Goal: Task Accomplishment & Management: Manage account settings

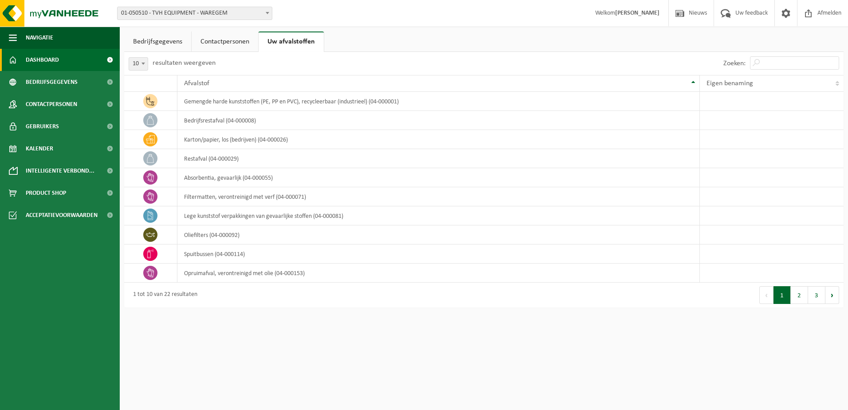
click at [41, 56] on span "Dashboard" at bounding box center [42, 60] width 33 height 22
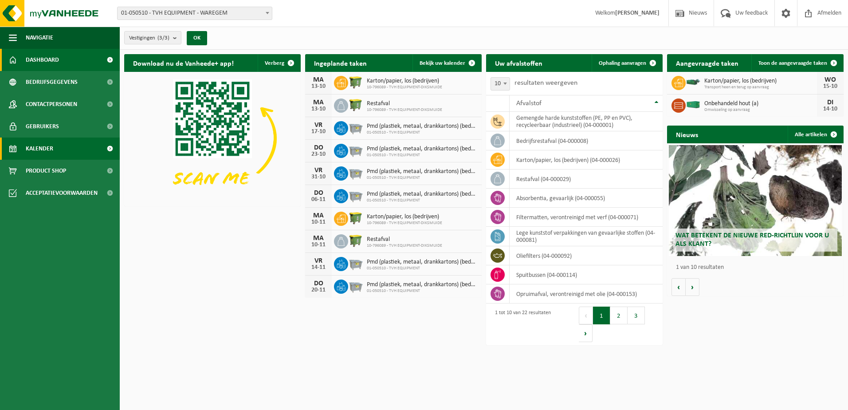
click at [36, 149] on span "Kalender" at bounding box center [40, 149] width 28 height 22
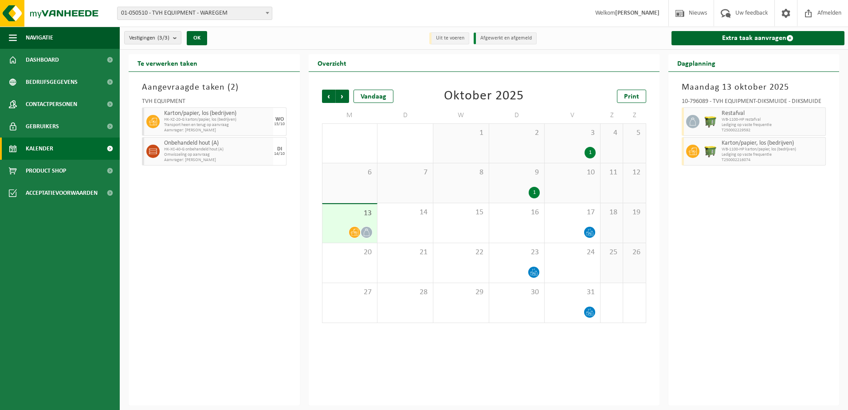
click at [452, 41] on li "Uit te voeren" at bounding box center [449, 38] width 40 height 12
click at [34, 56] on span "Dashboard" at bounding box center [42, 60] width 33 height 22
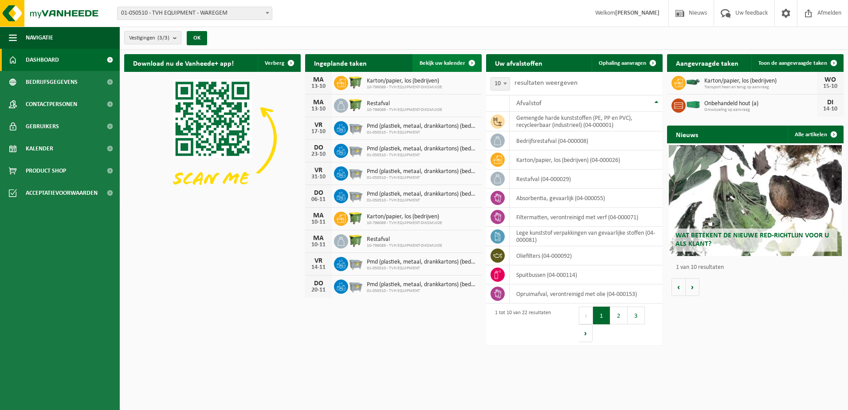
click at [443, 63] on span "Bekijk uw kalender" at bounding box center [443, 63] width 46 height 6
click at [526, 140] on td "bedrijfsrestafval (04-000008)" at bounding box center [586, 140] width 153 height 19
click at [628, 65] on span "Ophaling aanvragen" at bounding box center [622, 63] width 47 height 6
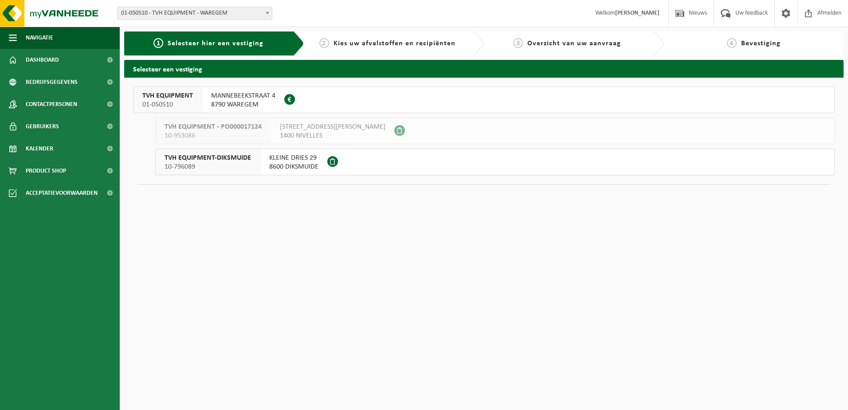
click at [235, 98] on span "MANNEBEEKSTRAAT 4" at bounding box center [243, 95] width 64 height 9
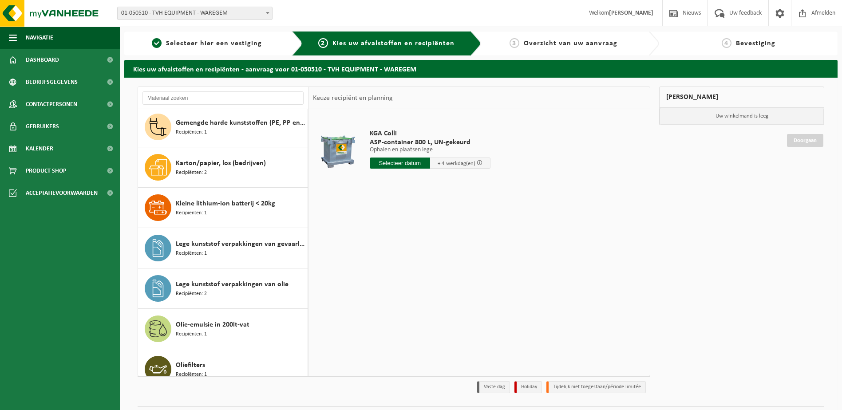
scroll to position [156, 0]
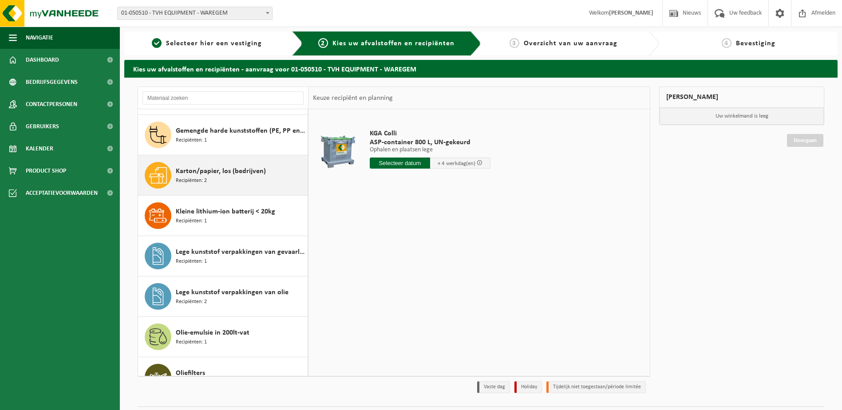
click at [172, 169] on div "Karton/papier, los (bedrijven) Recipiënten: 2" at bounding box center [223, 175] width 170 height 40
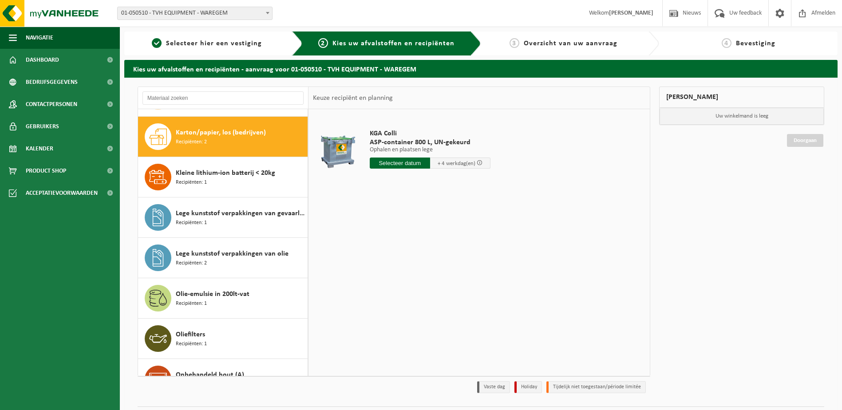
scroll to position [202, 0]
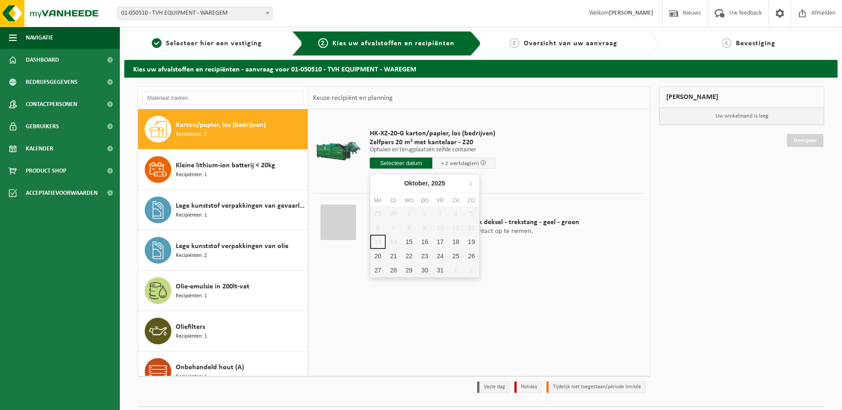
click at [397, 163] on input "text" at bounding box center [401, 163] width 63 height 11
click at [407, 242] on div "15" at bounding box center [409, 242] width 16 height 14
type input "Van [DATE]"
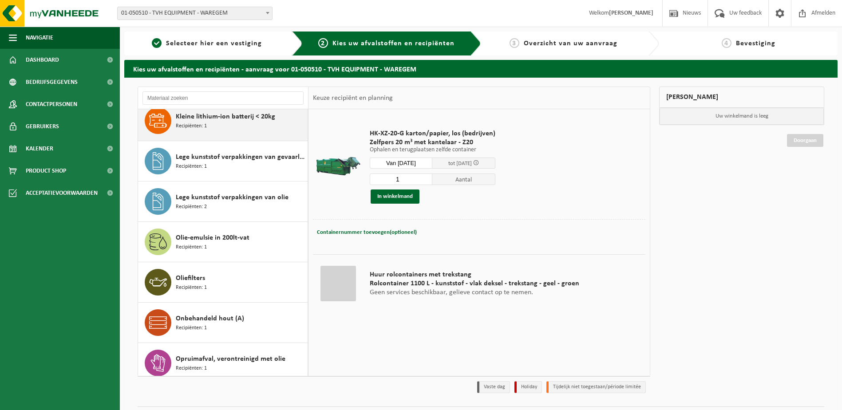
scroll to position [261, 0]
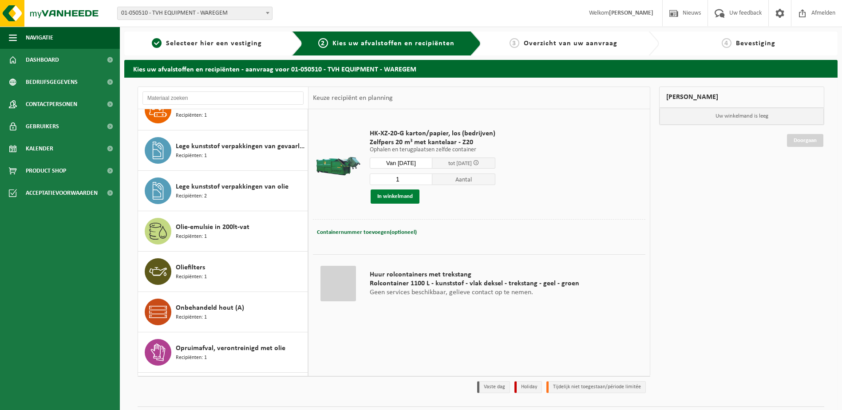
click at [397, 197] on button "In winkelmand" at bounding box center [394, 196] width 49 height 14
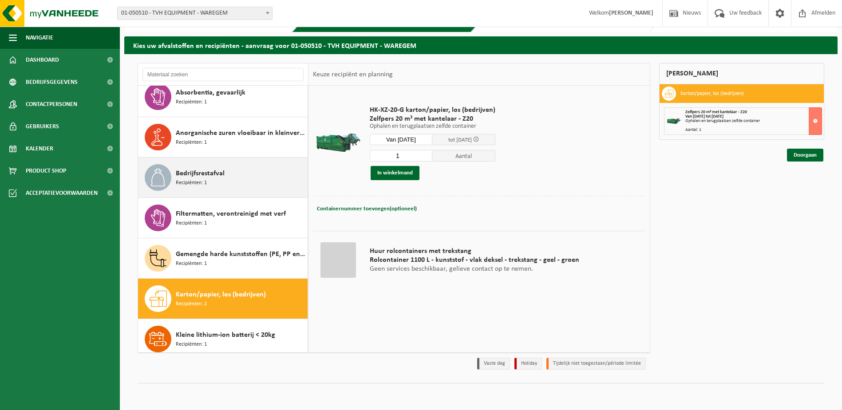
scroll to position [0, 0]
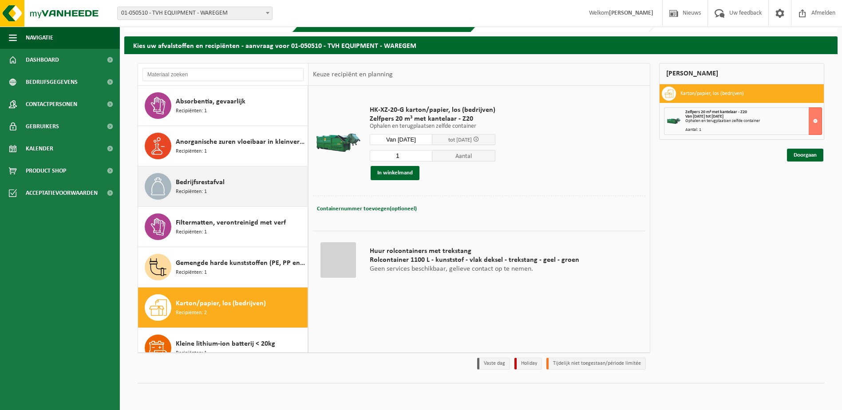
click at [187, 182] on span "Bedrijfsrestafval" at bounding box center [200, 182] width 49 height 11
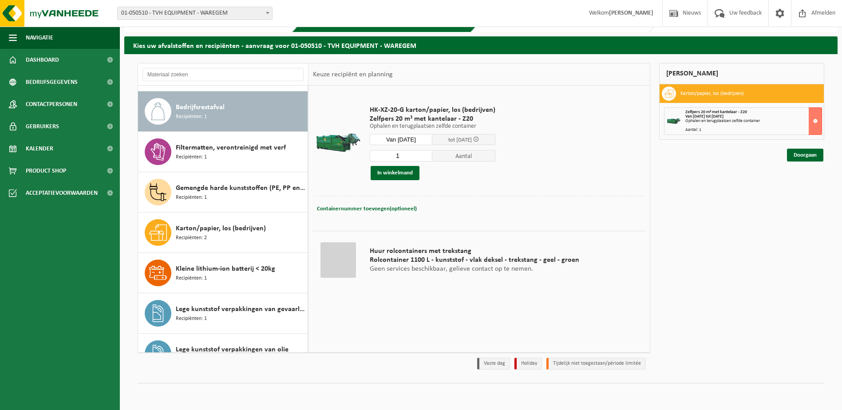
scroll to position [81, 0]
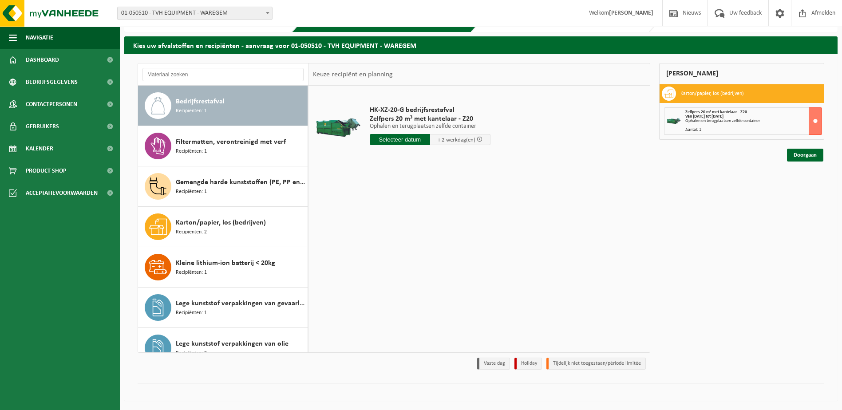
click at [399, 142] on input "text" at bounding box center [400, 139] width 60 height 11
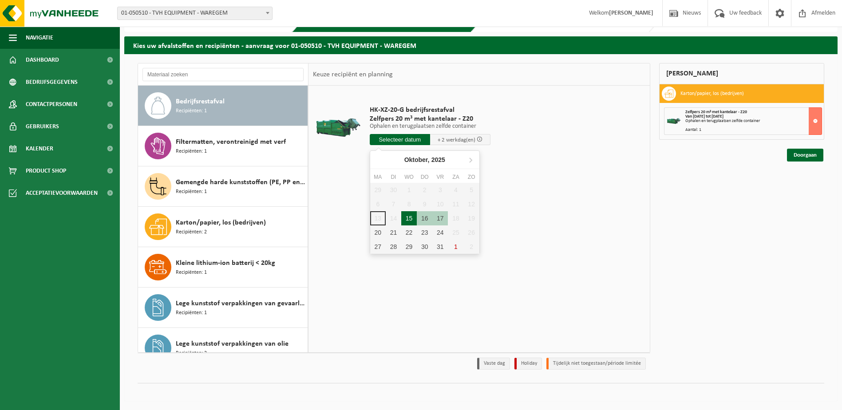
click at [410, 217] on div "15" at bounding box center [409, 218] width 16 height 14
type input "Van [DATE]"
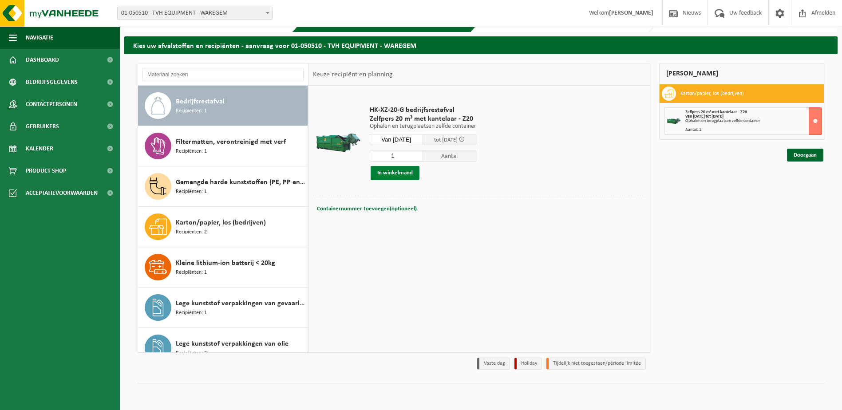
click at [394, 170] on button "In winkelmand" at bounding box center [394, 173] width 49 height 14
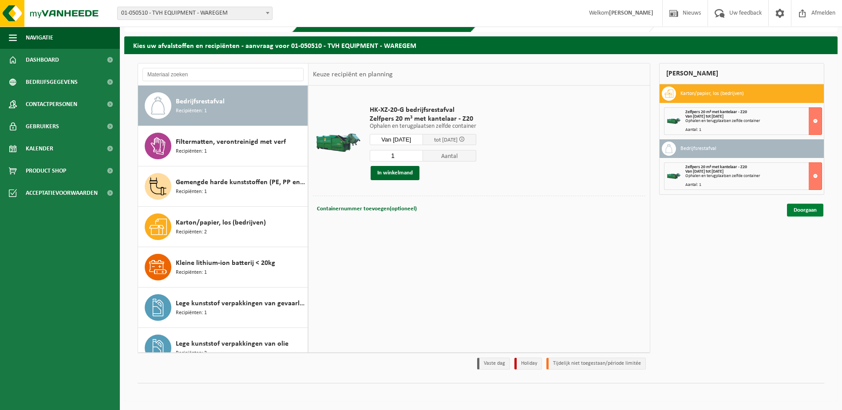
click at [810, 210] on link "Doorgaan" at bounding box center [805, 210] width 36 height 13
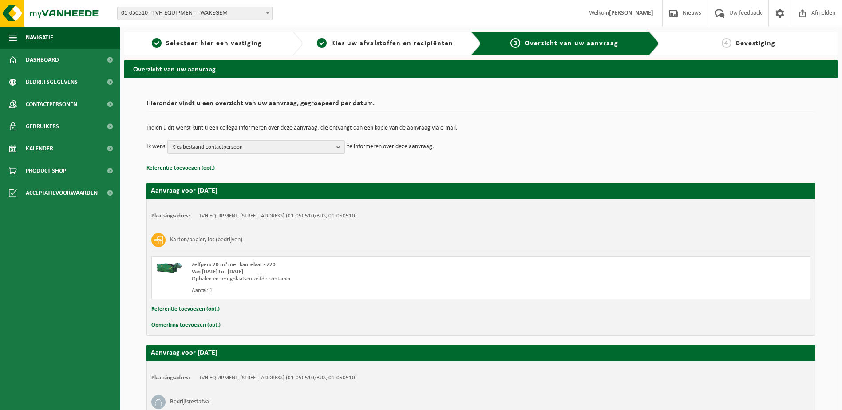
click at [335, 147] on button "Kies bestaand contactpersoon" at bounding box center [255, 146] width 177 height 13
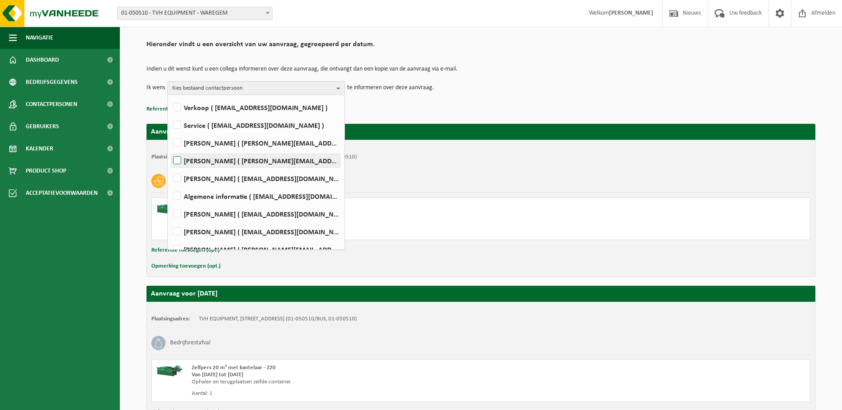
scroll to position [40, 0]
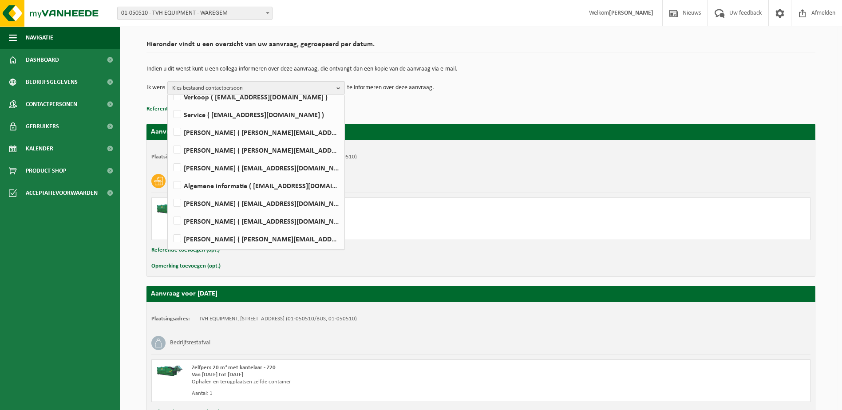
click at [559, 239] on div "Zelfpers 20 m³ met kantelaar - Z20 Van 2025-10-15 tot 2025-10-17 Ophalen en ter…" at bounding box center [480, 218] width 659 height 43
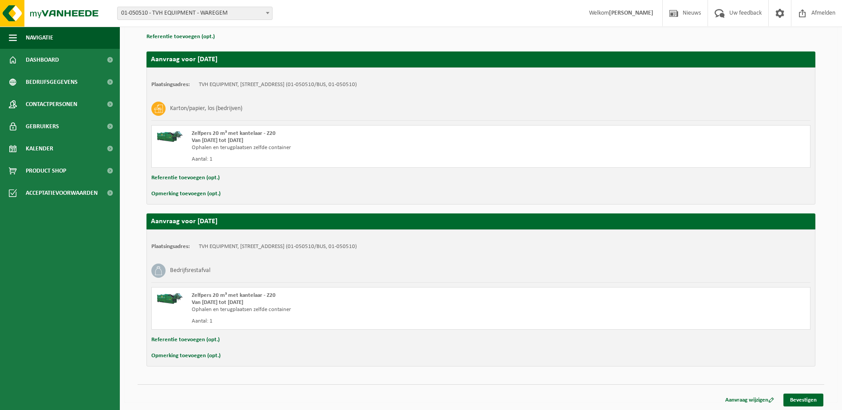
scroll to position [133, 0]
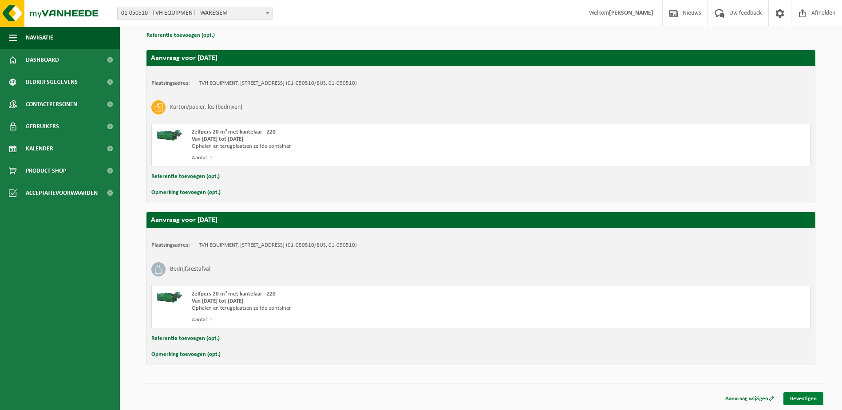
click at [798, 397] on link "Bevestigen" at bounding box center [803, 398] width 40 height 13
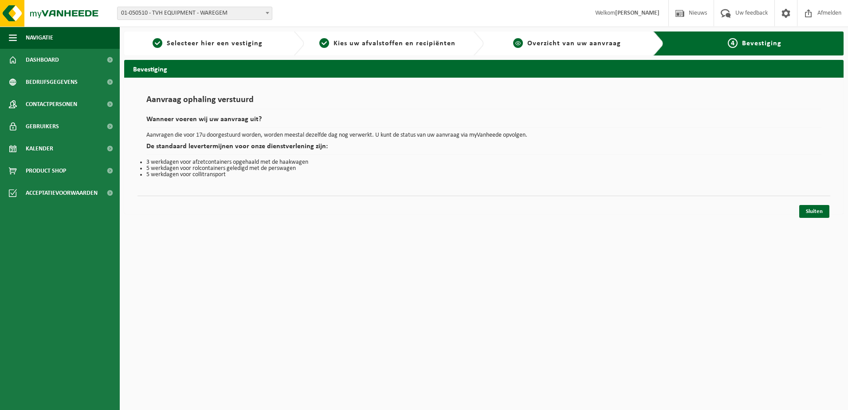
click at [586, 45] on span "Overzicht van uw aanvraag" at bounding box center [575, 43] width 94 height 7
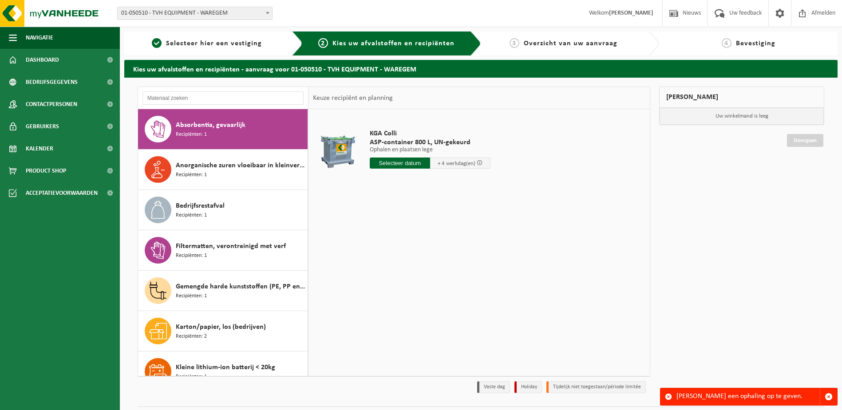
click at [555, 42] on span "Overzicht van uw aanvraag" at bounding box center [571, 43] width 94 height 7
click at [217, 42] on span "Selecteer hier een vestiging" at bounding box center [214, 43] width 96 height 7
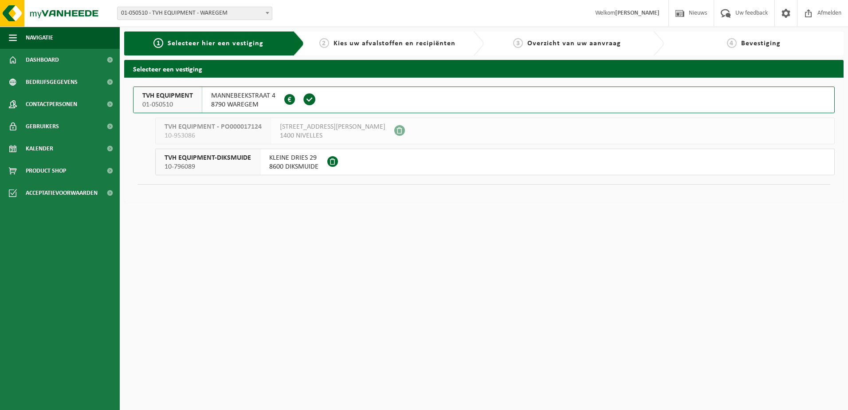
click at [564, 44] on span "Overzicht van uw aanvraag" at bounding box center [575, 43] width 94 height 7
click at [564, 50] on div "3 Overzicht van uw aanvraag" at bounding box center [574, 44] width 180 height 24
click at [281, 99] on div "MANNEBEEKSTRAAT 4 8790 WAREGEM 0414.262.650" at bounding box center [243, 100] width 82 height 26
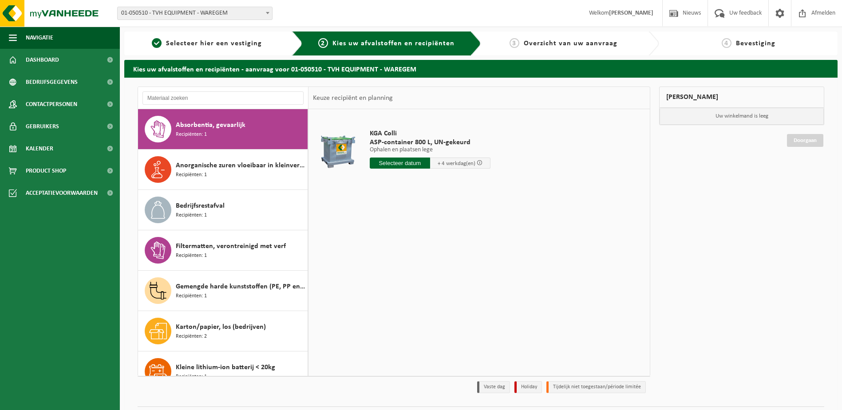
click at [548, 46] on span "Overzicht van uw aanvraag" at bounding box center [571, 43] width 94 height 7
click at [38, 146] on span "Kalender" at bounding box center [40, 149] width 28 height 22
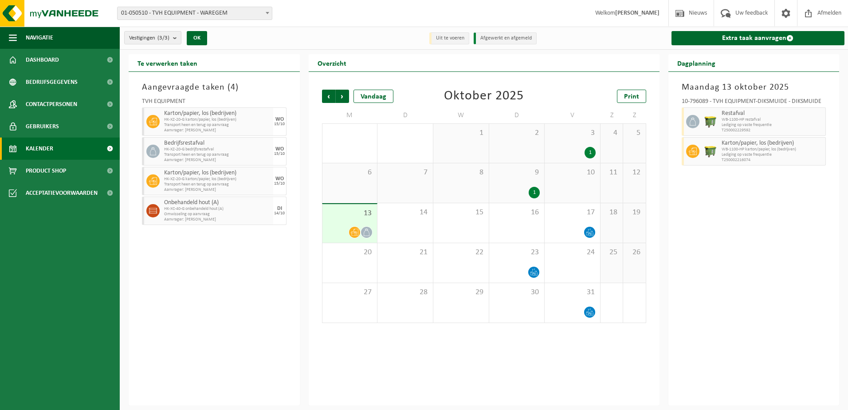
click at [218, 182] on span "Transport heen en terug op aanvraag" at bounding box center [217, 184] width 107 height 5
click at [277, 182] on div "15/10" at bounding box center [279, 183] width 11 height 4
click at [205, 125] on span "Transport heen en terug op aanvraag" at bounding box center [217, 124] width 107 height 5
click at [195, 193] on div "Karton/papier, los (bedrijven) HK-XZ-20-G karton/papier, los (bedrijven) Transp…" at bounding box center [217, 181] width 111 height 28
click at [461, 220] on div "15" at bounding box center [460, 222] width 55 height 39
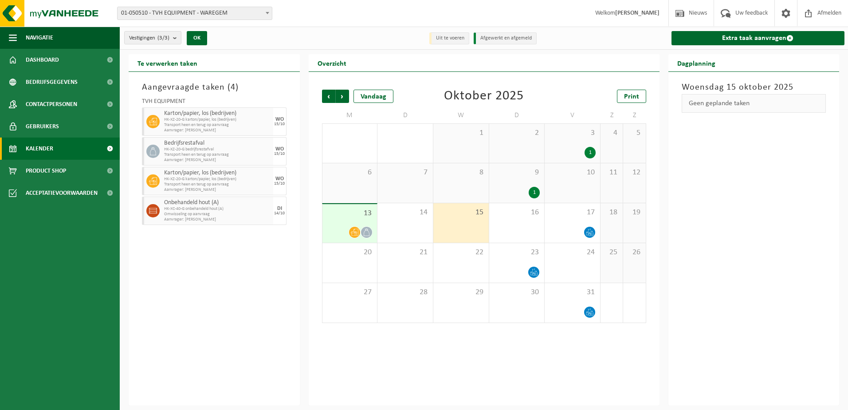
click at [502, 39] on li "Afgewerkt en afgemeld" at bounding box center [505, 38] width 63 height 12
click at [452, 41] on li "Uit te voeren" at bounding box center [449, 38] width 40 height 12
click at [141, 267] on div "Aangevraagde taken ( 4 ) TVH EQUIPMENT Karton/papier, los (bedrijven) HK-XZ-20-…" at bounding box center [214, 239] width 171 height 334
drag, startPoint x: 272, startPoint y: 122, endPoint x: 254, endPoint y: 122, distance: 18.6
click at [272, 122] on div "Karton/papier, los (bedrijven) HK-XZ-20-G karton/papier, los (bedrijven) Transp…" at bounding box center [217, 121] width 111 height 28
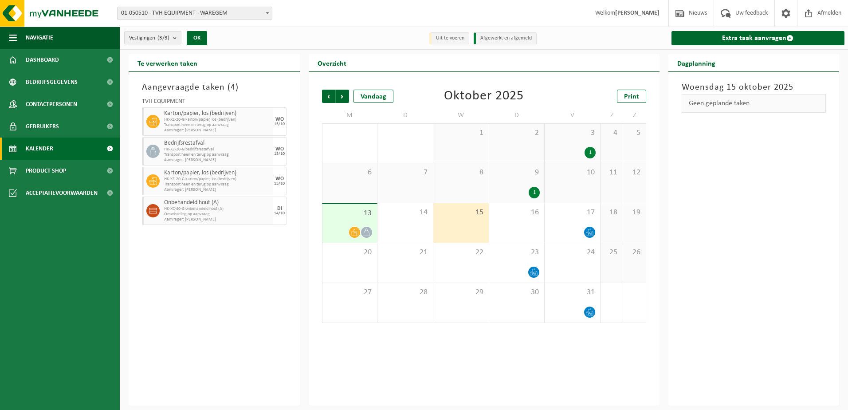
click at [185, 118] on span "HK-XZ-20-G karton/papier, los (bedrijven)" at bounding box center [217, 119] width 107 height 5
click at [499, 40] on li "Afgewerkt en afgemeld" at bounding box center [505, 38] width 63 height 12
click at [447, 37] on li "Uit te voeren" at bounding box center [449, 38] width 40 height 12
click at [339, 95] on span "Volgende" at bounding box center [342, 96] width 13 height 13
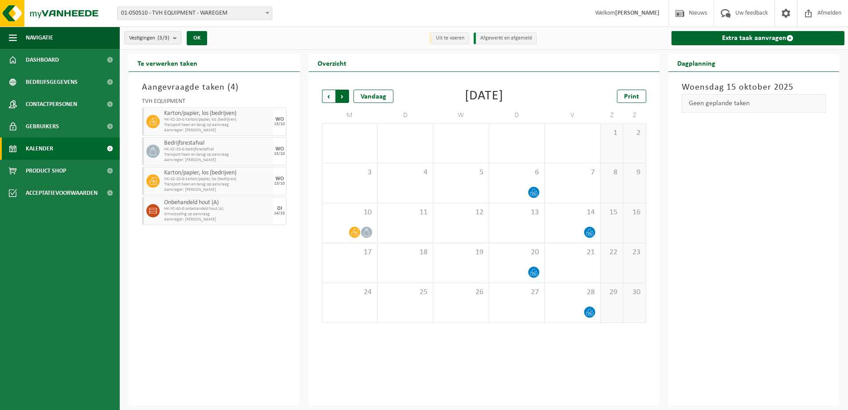
click at [328, 95] on span "Vorige" at bounding box center [328, 96] width 13 height 13
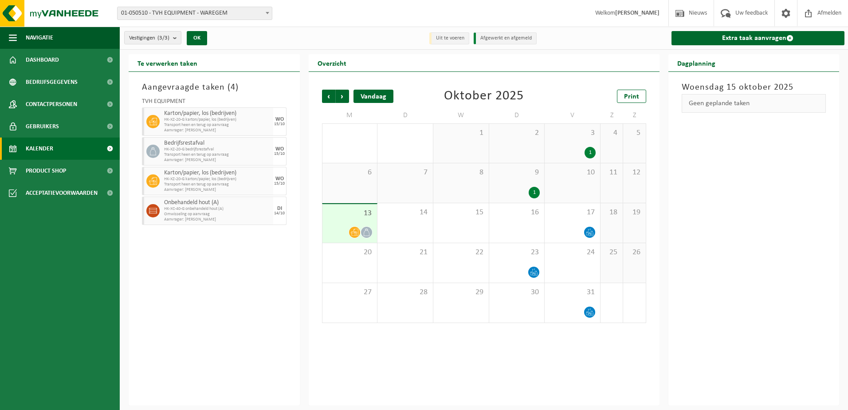
click at [366, 95] on div "Vandaag" at bounding box center [374, 96] width 40 height 13
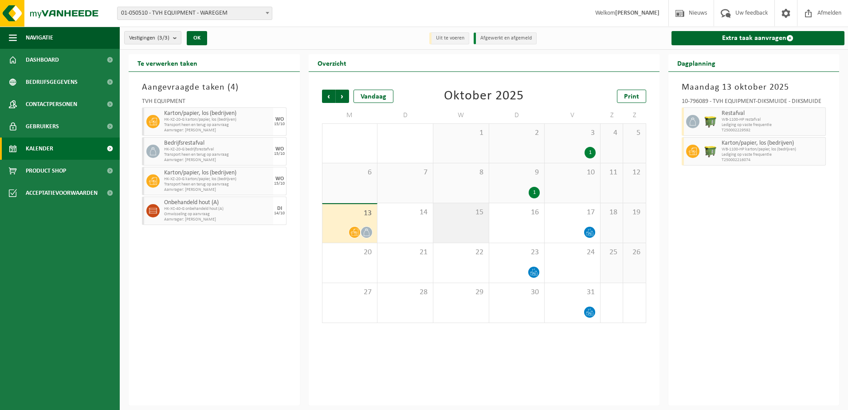
click at [469, 216] on span "15" at bounding box center [461, 213] width 47 height 10
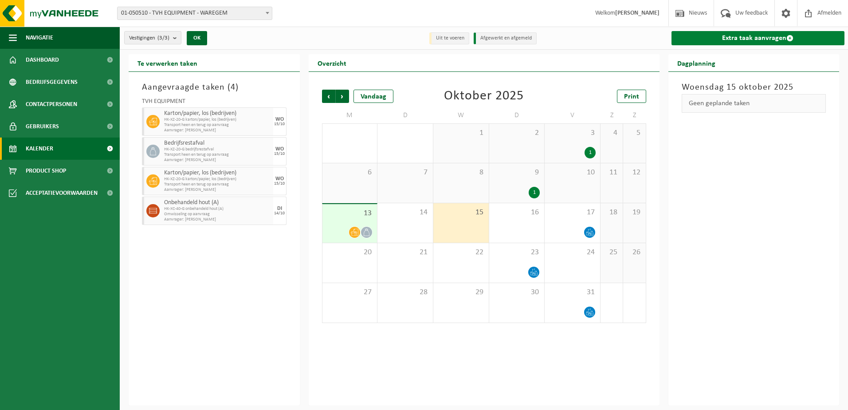
click at [733, 37] on link "Extra taak aanvragen" at bounding box center [758, 38] width 173 height 14
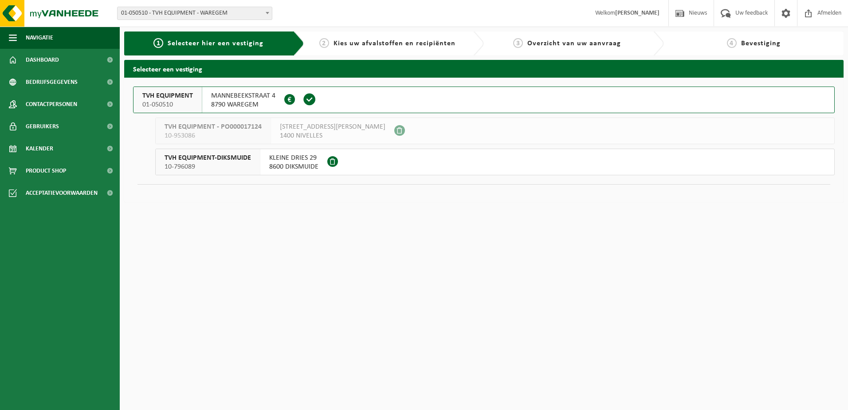
click at [310, 100] on span at bounding box center [309, 99] width 13 height 13
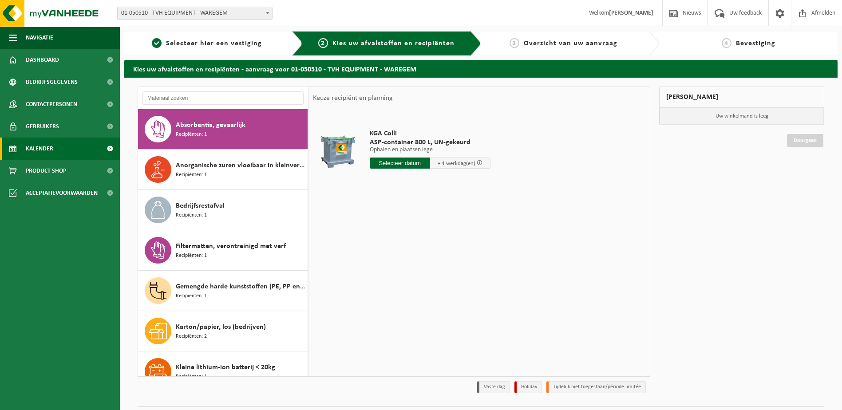
click at [35, 148] on span "Kalender" at bounding box center [40, 149] width 28 height 22
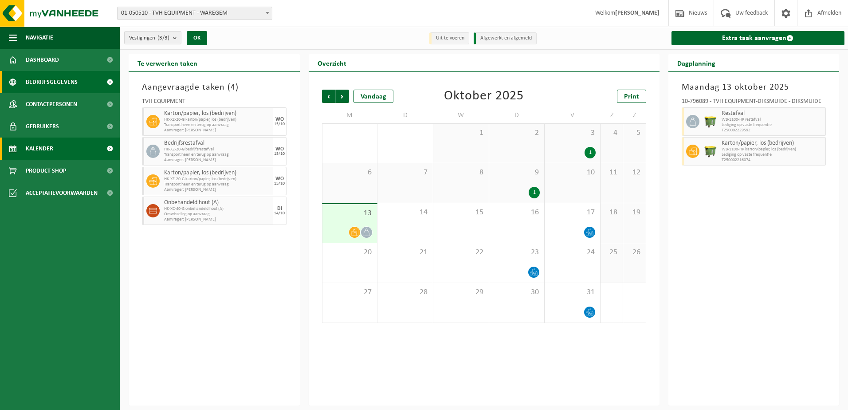
click at [47, 82] on span "Bedrijfsgegevens" at bounding box center [52, 82] width 52 height 22
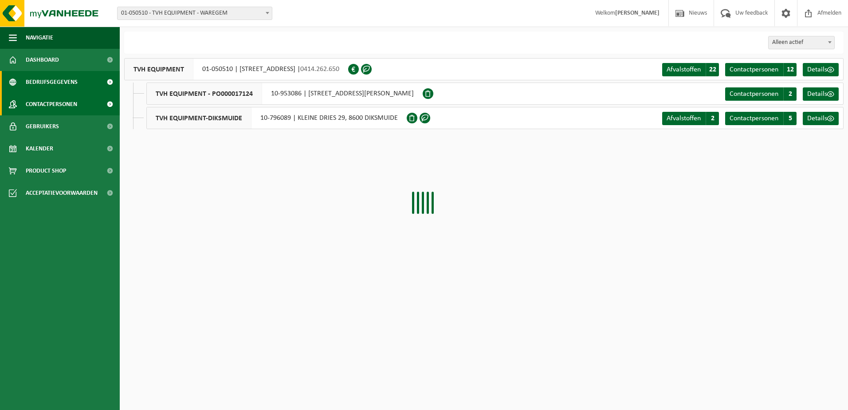
click at [45, 103] on span "Contactpersonen" at bounding box center [51, 104] width 51 height 22
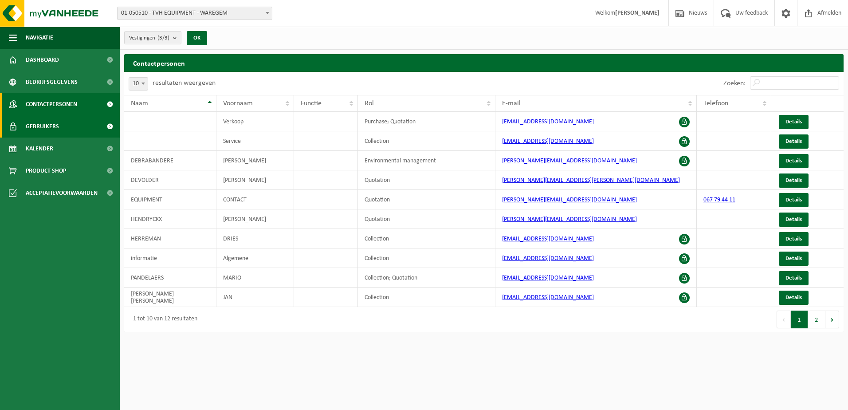
click at [37, 122] on span "Gebruikers" at bounding box center [42, 126] width 33 height 22
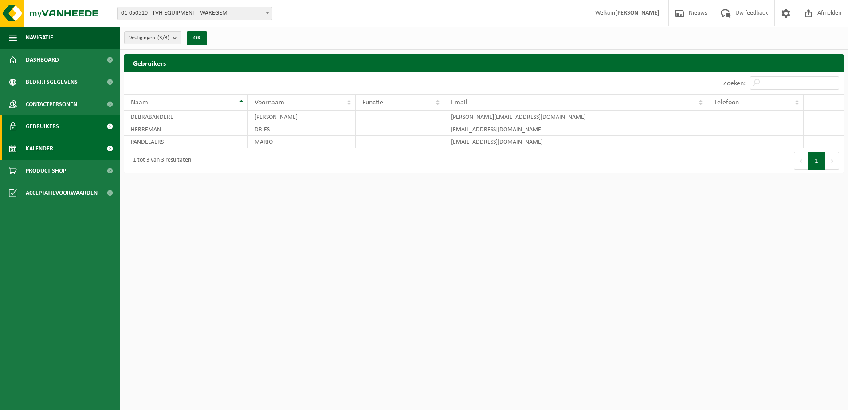
click at [36, 149] on span "Kalender" at bounding box center [40, 149] width 28 height 22
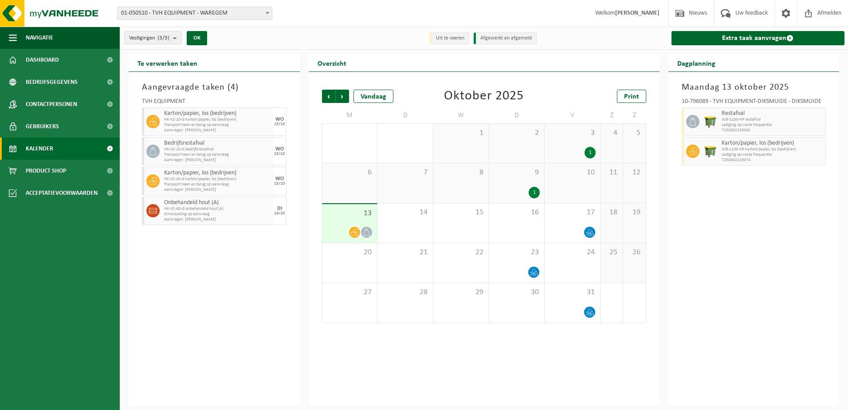
click at [347, 221] on div "13" at bounding box center [350, 223] width 55 height 39
drag, startPoint x: 220, startPoint y: 121, endPoint x: 186, endPoint y: 118, distance: 33.8
click at [186, 118] on span "HK-XZ-20-G karton/papier, los (bedrijven)" at bounding box center [217, 119] width 107 height 5
click at [188, 147] on span "HK-XZ-20-G bedrijfsrestafval" at bounding box center [217, 149] width 107 height 5
click at [279, 145] on div "WO 15/10" at bounding box center [279, 151] width 13 height 28
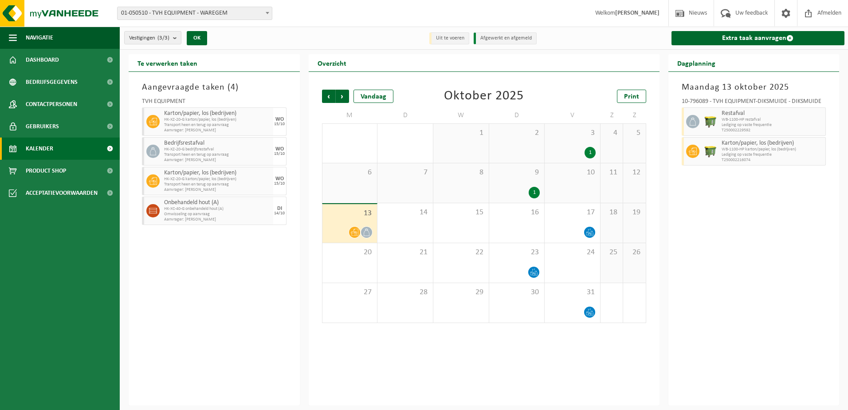
drag, startPoint x: 276, startPoint y: 164, endPoint x: 199, endPoint y: 153, distance: 78.4
click at [276, 164] on div "WO 15/10" at bounding box center [279, 151] width 13 height 28
click at [181, 120] on span "HK-XZ-20-G karton/papier, los (bedrijven)" at bounding box center [217, 119] width 107 height 5
click at [139, 61] on h2 "Te verwerken taken" at bounding box center [168, 62] width 78 height 17
click at [175, 36] on b "submit" at bounding box center [177, 38] width 8 height 12
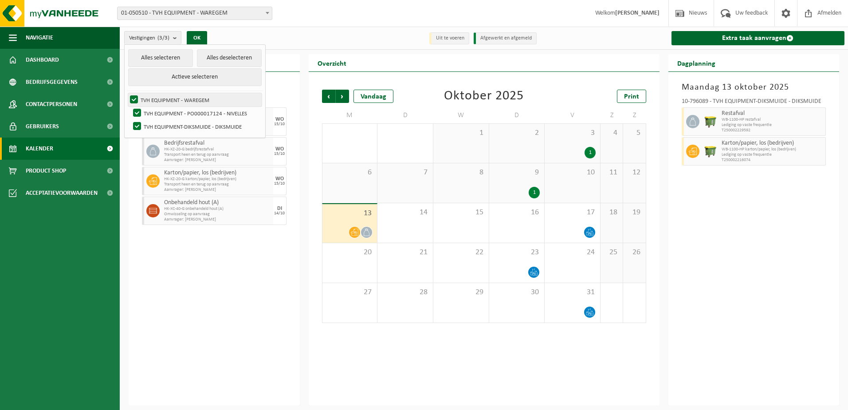
click at [165, 93] on label "TVH EQUIPMENT - WAREGEM" at bounding box center [195, 99] width 134 height 13
click at [127, 93] on input "TVH EQUIPMENT - WAREGEM" at bounding box center [126, 93] width 0 height 0
click at [161, 99] on label "TVH EQUIPMENT - WAREGEM" at bounding box center [195, 99] width 134 height 13
click at [127, 93] on input "TVH EQUIPMENT - WAREGEM" at bounding box center [126, 93] width 0 height 0
checkbox input "true"
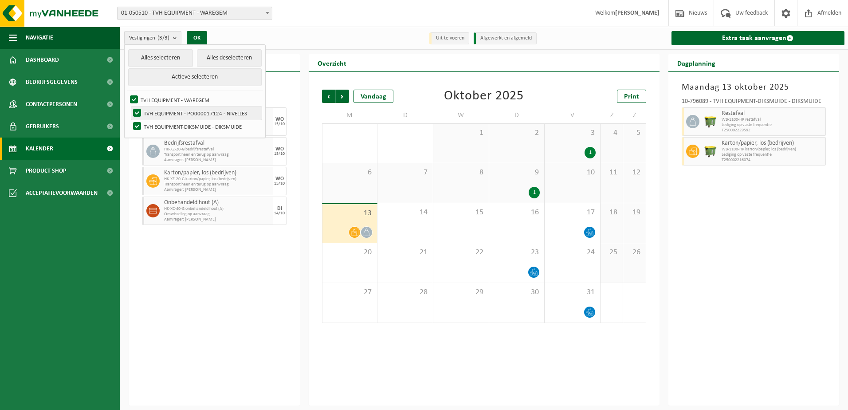
click at [134, 110] on label "TVH EQUIPMENT - PO000017124 - NIVELLES" at bounding box center [196, 112] width 130 height 13
click at [130, 106] on input "TVH EQUIPMENT - PO000017124 - NIVELLES" at bounding box center [130, 106] width 0 height 0
checkbox input "false"
click at [138, 122] on label "TVH EQUIPMENT-DIKSMUIDE - DIKSMUIDE" at bounding box center [196, 126] width 130 height 13
click at [130, 120] on input "TVH EQUIPMENT-DIKSMUIDE - DIKSMUIDE" at bounding box center [130, 119] width 0 height 0
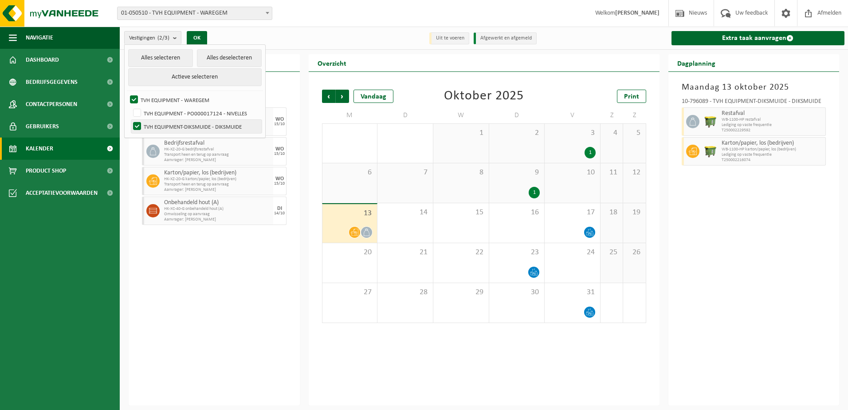
checkbox input "false"
click at [200, 36] on button "OK" at bounding box center [197, 38] width 20 height 14
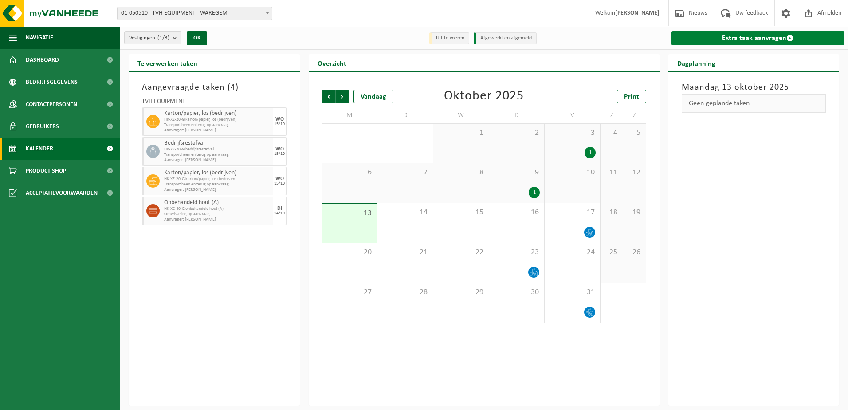
click at [748, 39] on link "Extra taak aanvragen" at bounding box center [758, 38] width 173 height 14
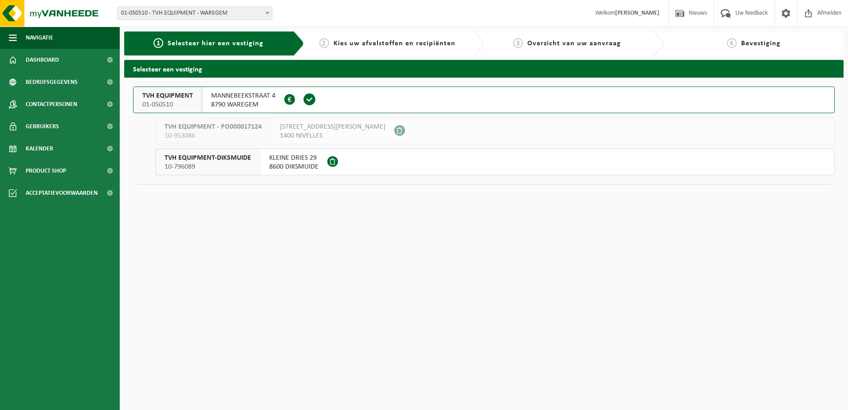
click at [233, 104] on span "8790 WAREGEM" at bounding box center [243, 104] width 64 height 9
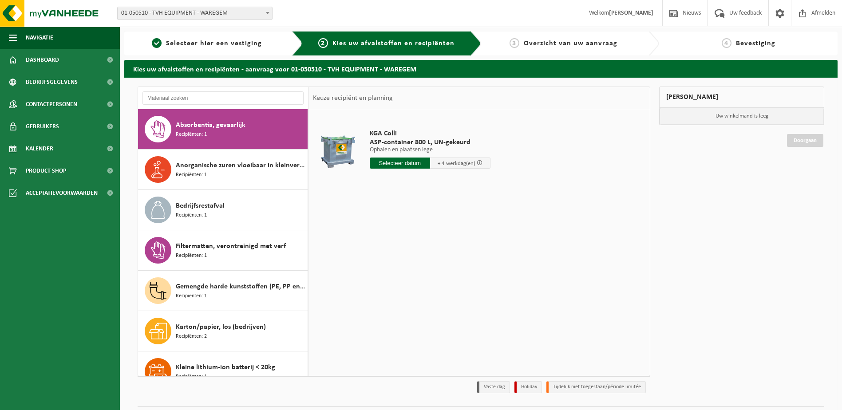
click at [557, 46] on span "Overzicht van uw aanvraag" at bounding box center [571, 43] width 94 height 7
click at [518, 41] on span "3" at bounding box center [514, 43] width 10 height 10
click at [228, 45] on span "Selecteer hier een vestiging" at bounding box center [214, 43] width 96 height 7
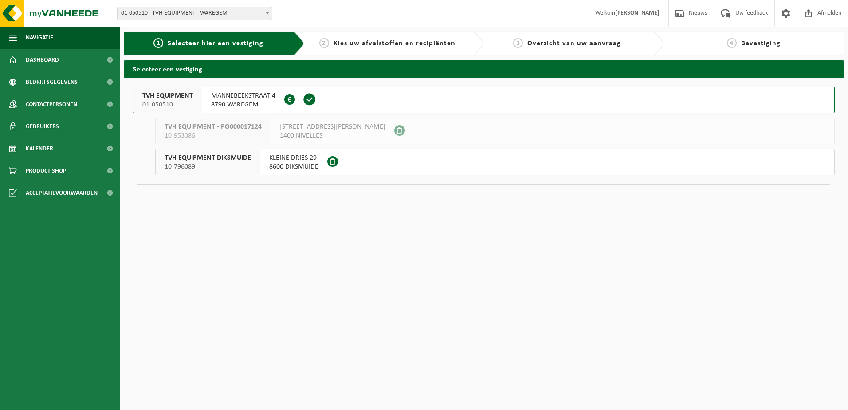
drag, startPoint x: 555, startPoint y: 224, endPoint x: 559, endPoint y: 221, distance: 5.1
click at [557, 223] on html "Vestiging: 01-050510 - TVH EQUIPMENT - WAREGEM 10-953086 - TVH EQUIPMENT - PO00…" at bounding box center [424, 205] width 848 height 410
